Goal: Information Seeking & Learning: Find specific page/section

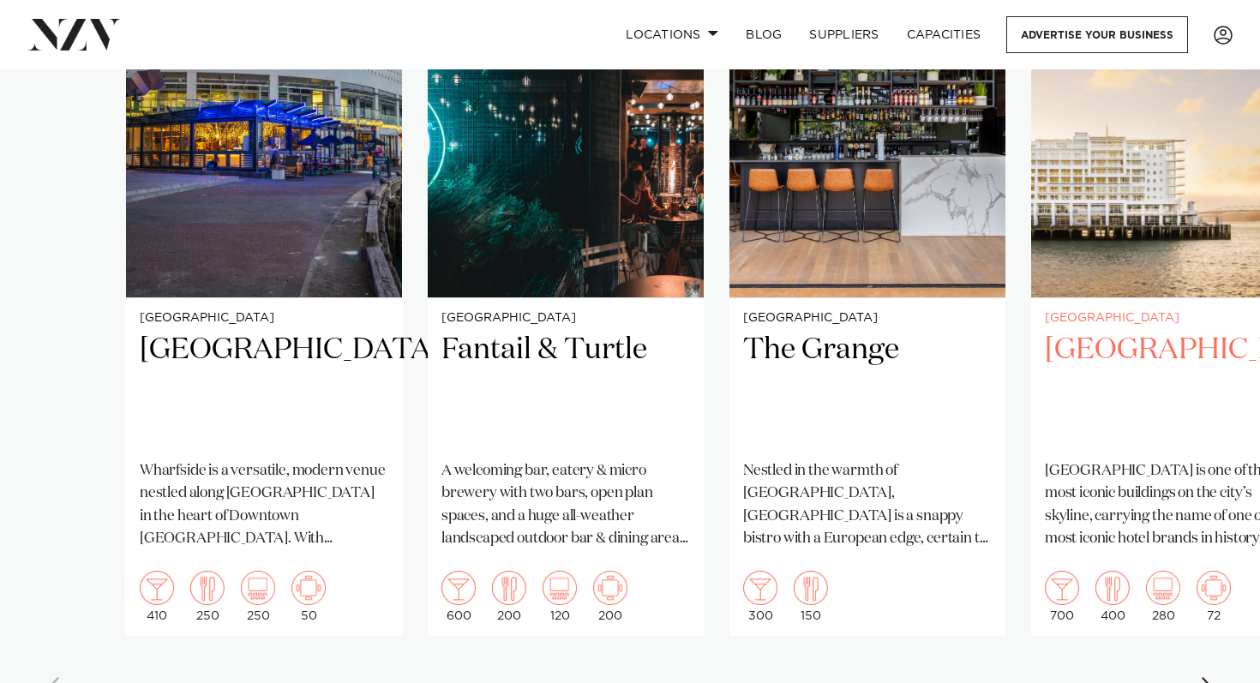
scroll to position [1377, 0]
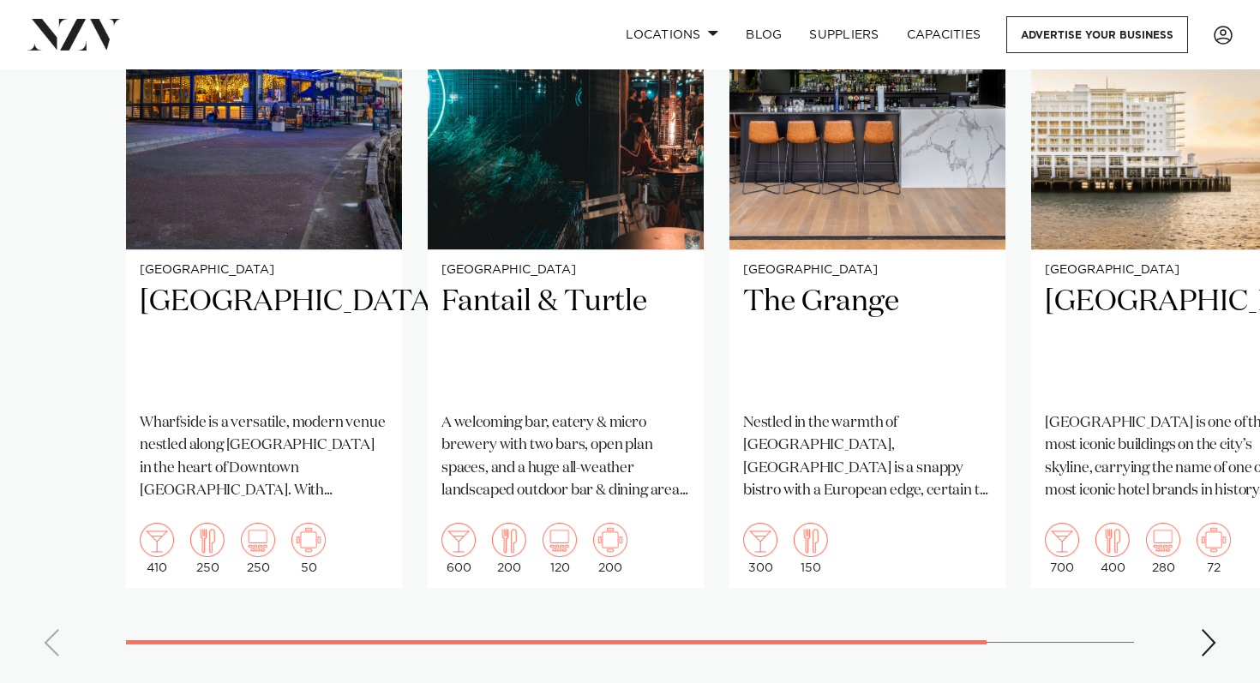
click at [1203, 665] on swiper-container "[GEOGRAPHIC_DATA] [GEOGRAPHIC_DATA] is a versatile, modern venue nestled along …" at bounding box center [630, 274] width 1260 height 791
click at [1208, 651] on div "Next slide" at bounding box center [1208, 642] width 17 height 27
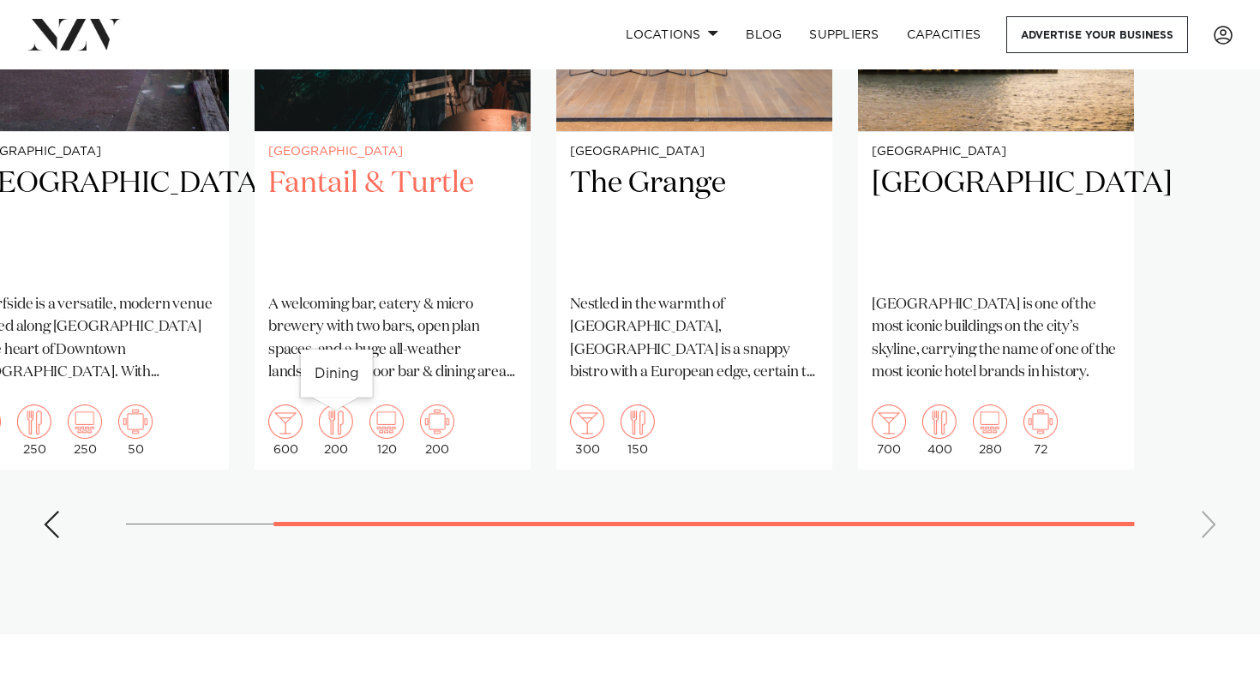
scroll to position [1497, 0]
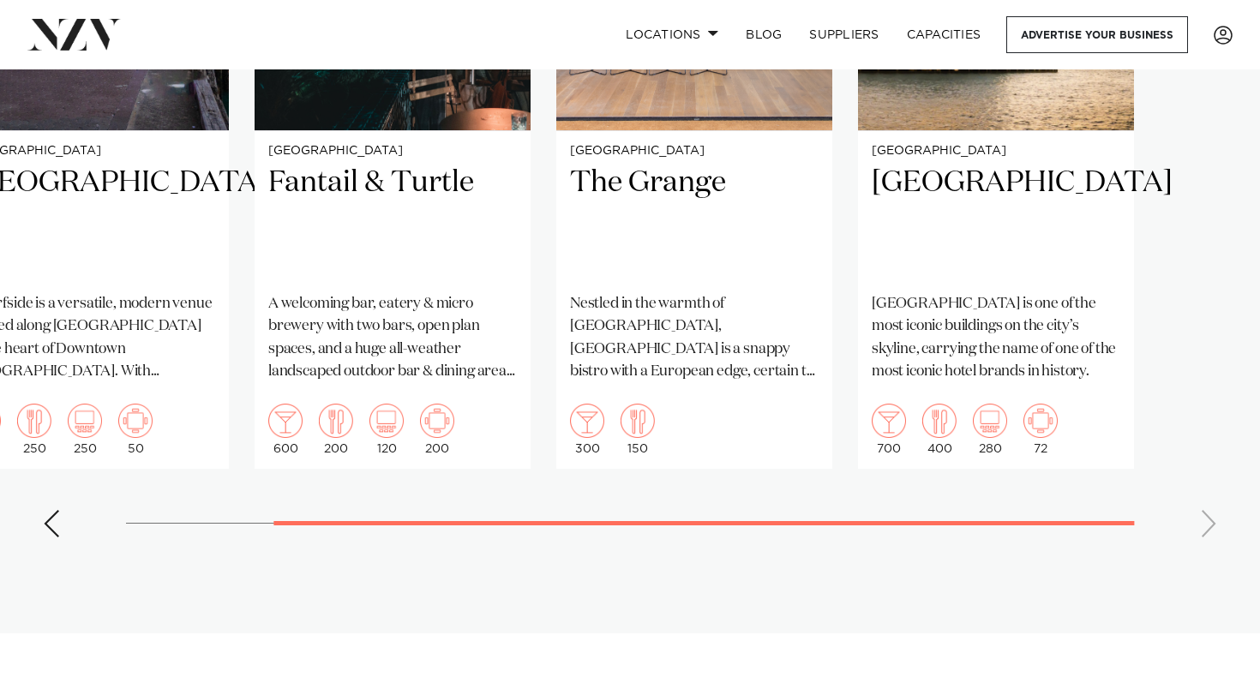
click at [49, 526] on div "Previous slide" at bounding box center [51, 523] width 17 height 27
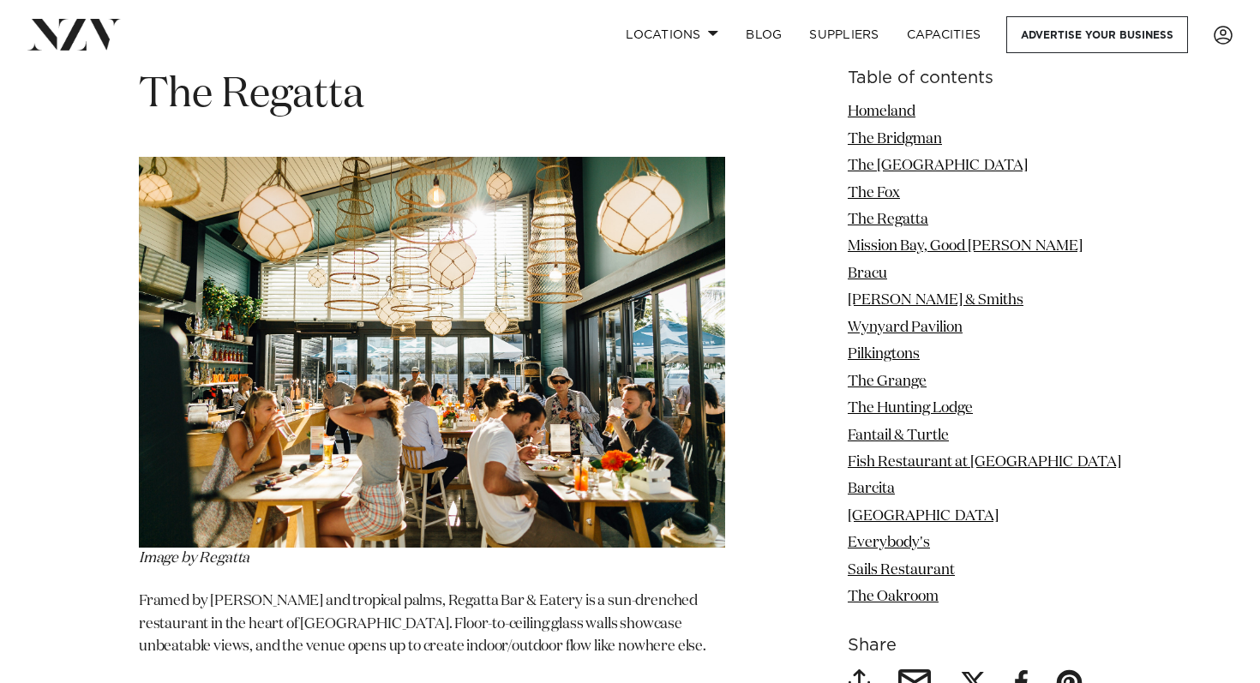
scroll to position [4839, 0]
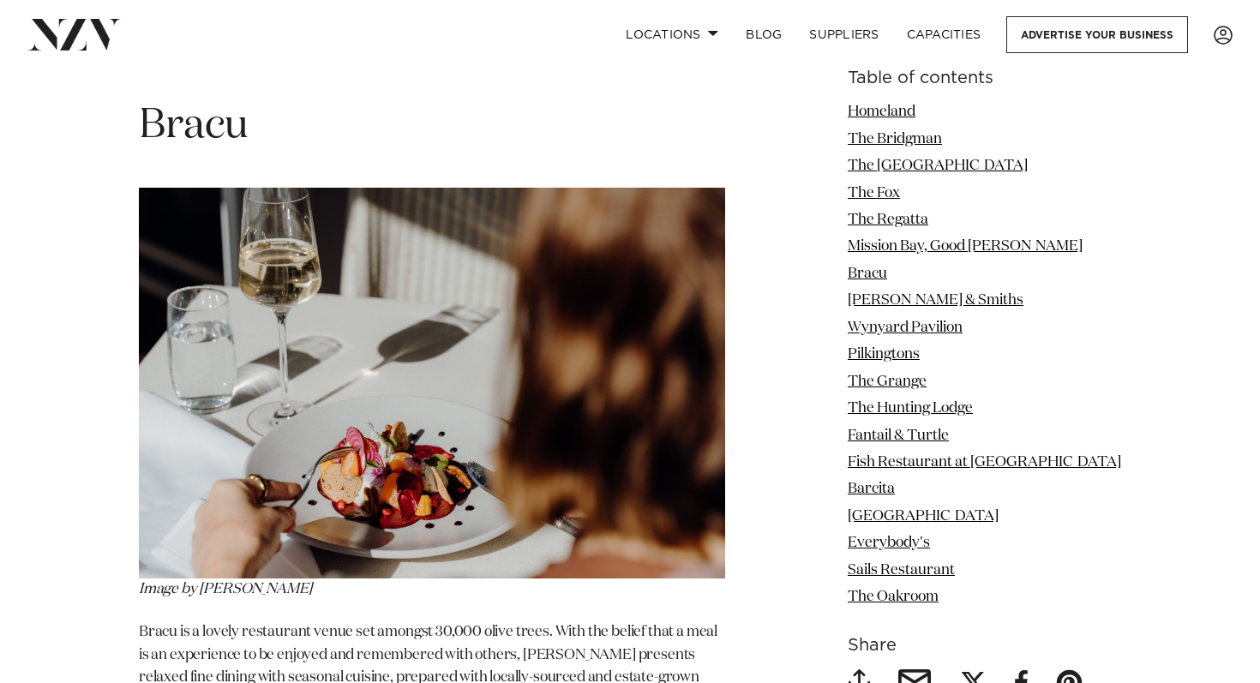
scroll to position [5953, 0]
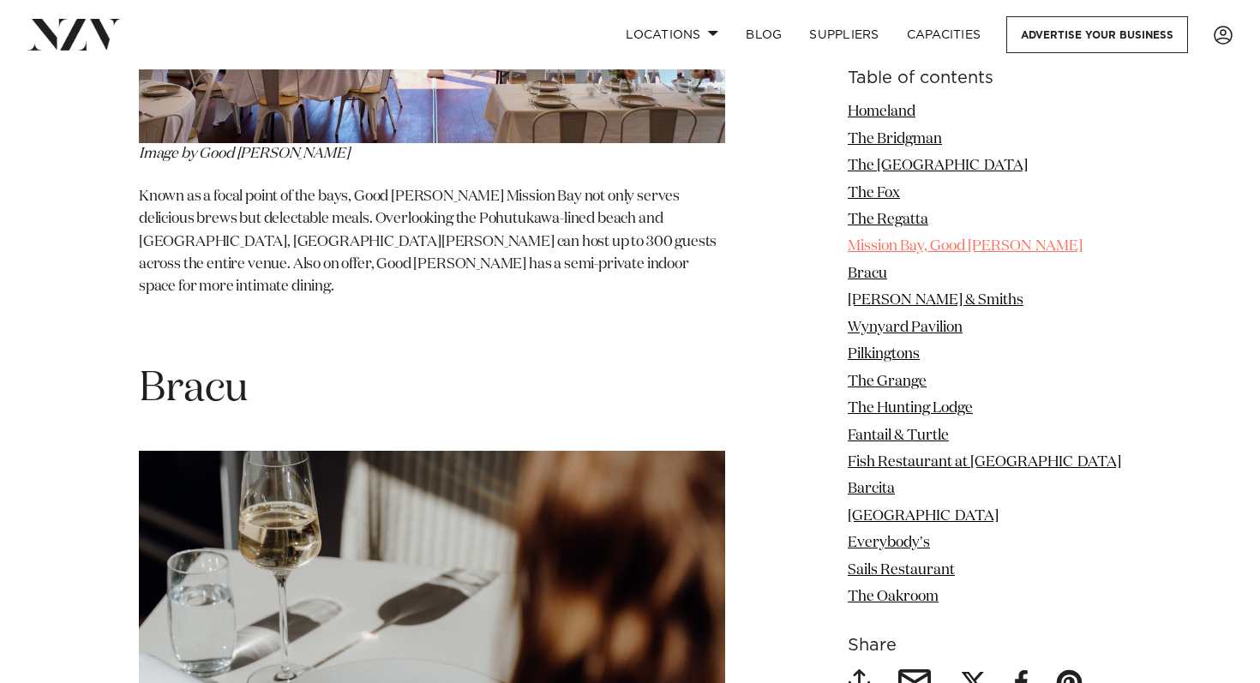
click at [936, 248] on link "Mission Bay, Good [PERSON_NAME]" at bounding box center [965, 246] width 235 height 15
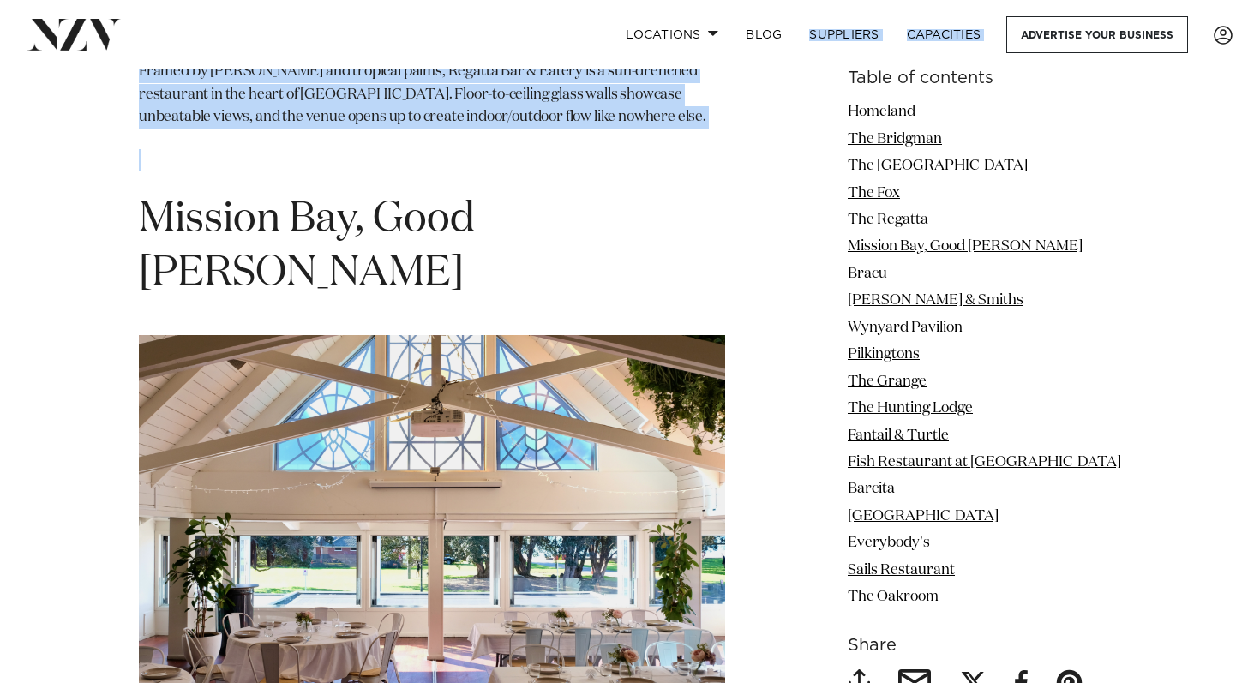
scroll to position [5282, 0]
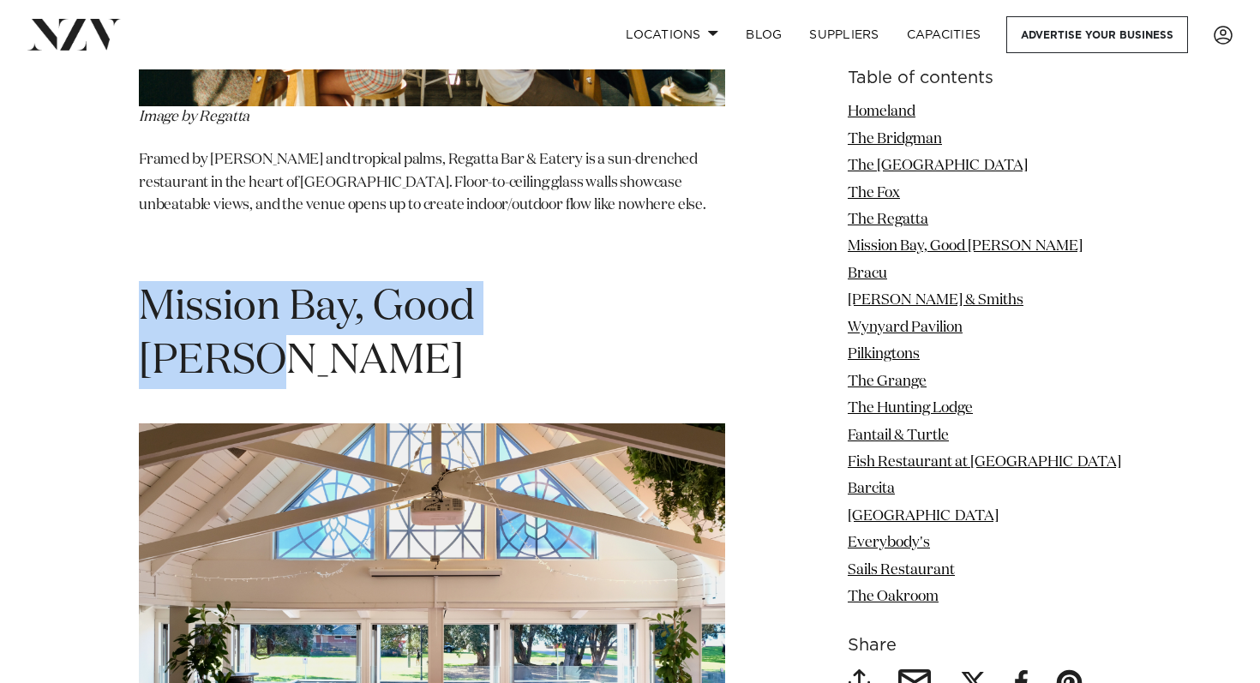
drag, startPoint x: 143, startPoint y: 82, endPoint x: 647, endPoint y: 298, distance: 548.3
click at [647, 298] on h1 "Mission Bay, Good [PERSON_NAME]" at bounding box center [432, 335] width 586 height 108
copy span "Mission Bay, Good [PERSON_NAME]"
